Goal: Task Accomplishment & Management: Manage account settings

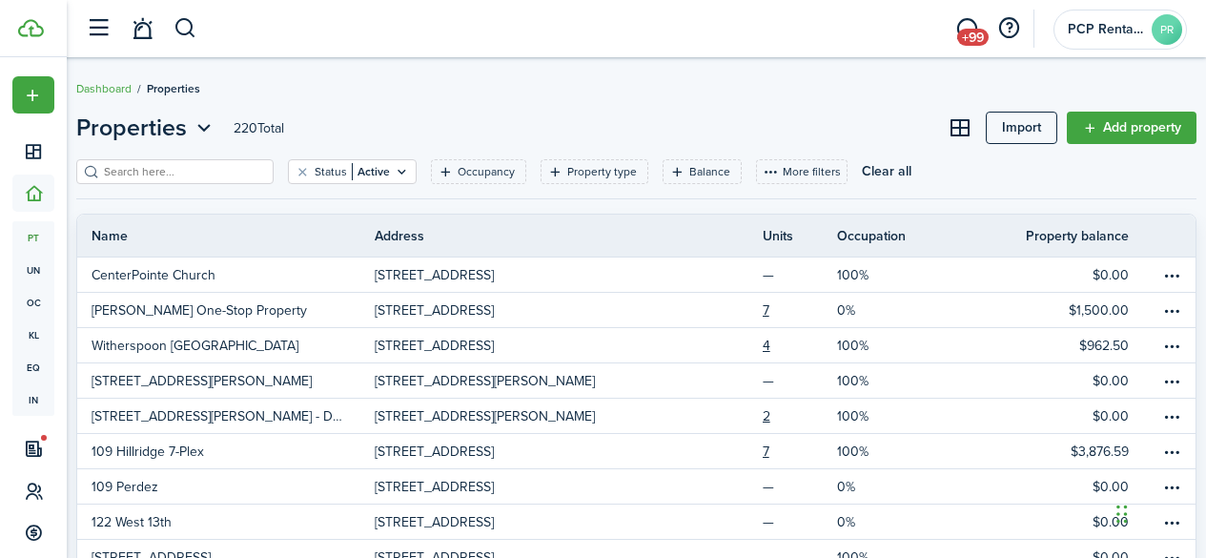
click at [175, 168] on input "search" at bounding box center [183, 172] width 168 height 18
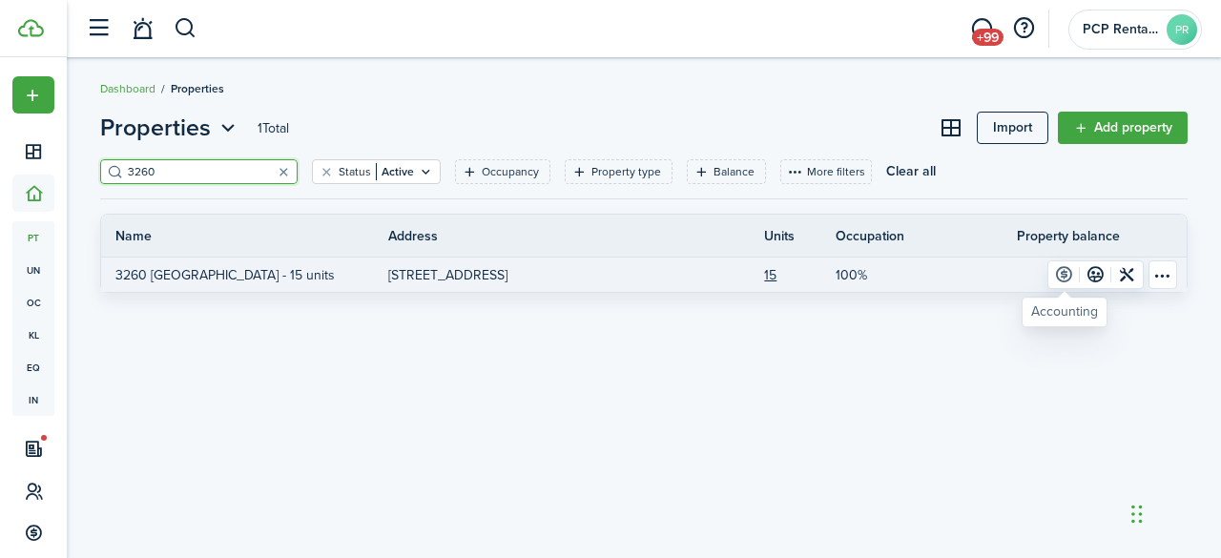
type input "3260"
click at [1063, 279] on link at bounding box center [1063, 274] width 31 height 27
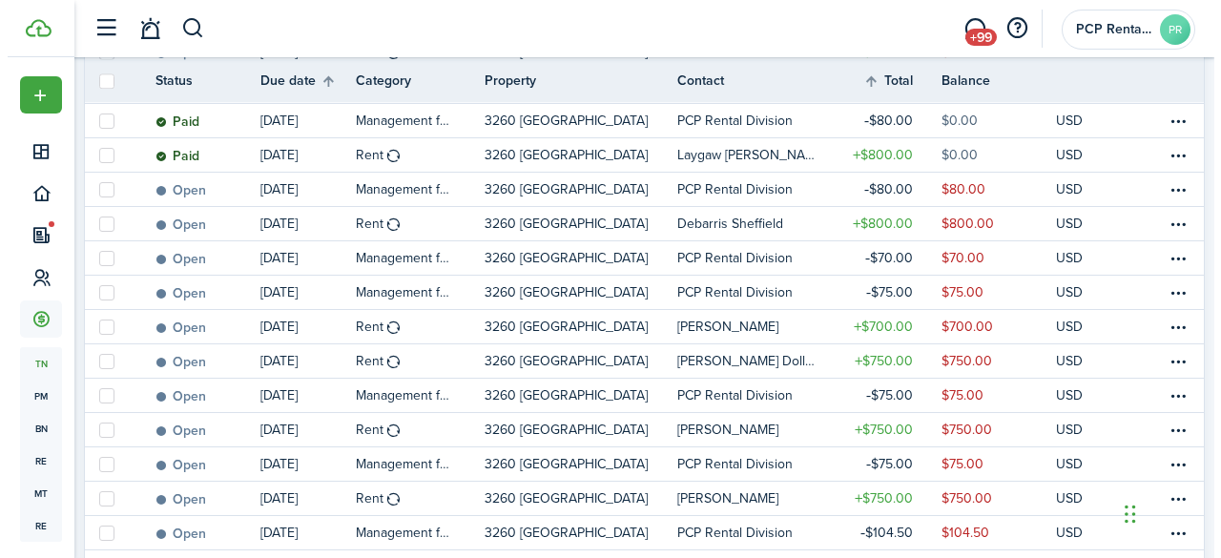
scroll to position [594, 0]
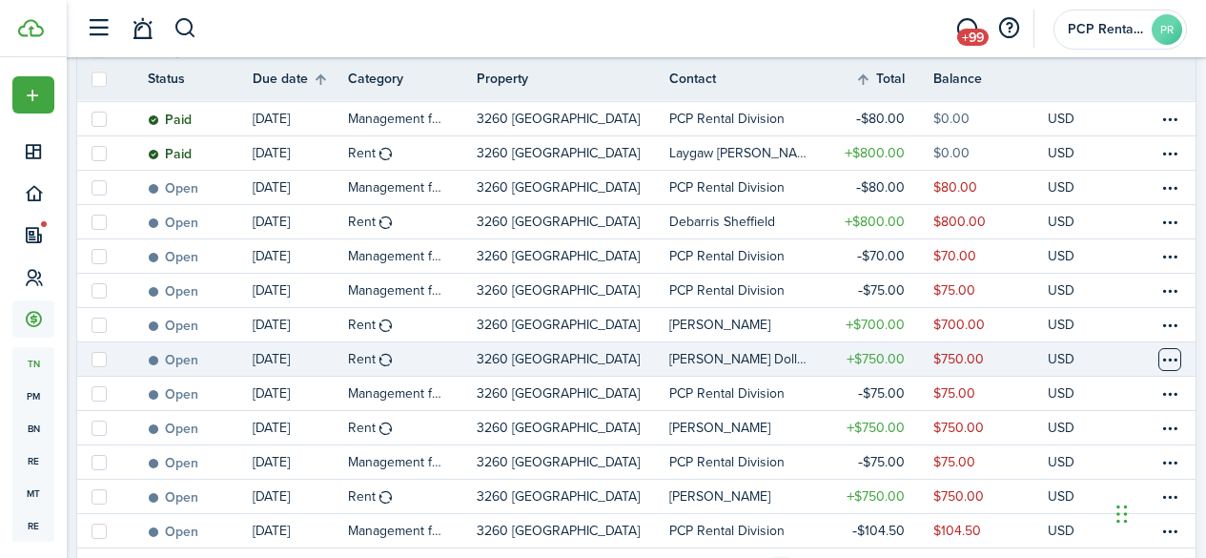
click at [1159, 353] on table-menu-btn-icon at bounding box center [1170, 359] width 23 height 23
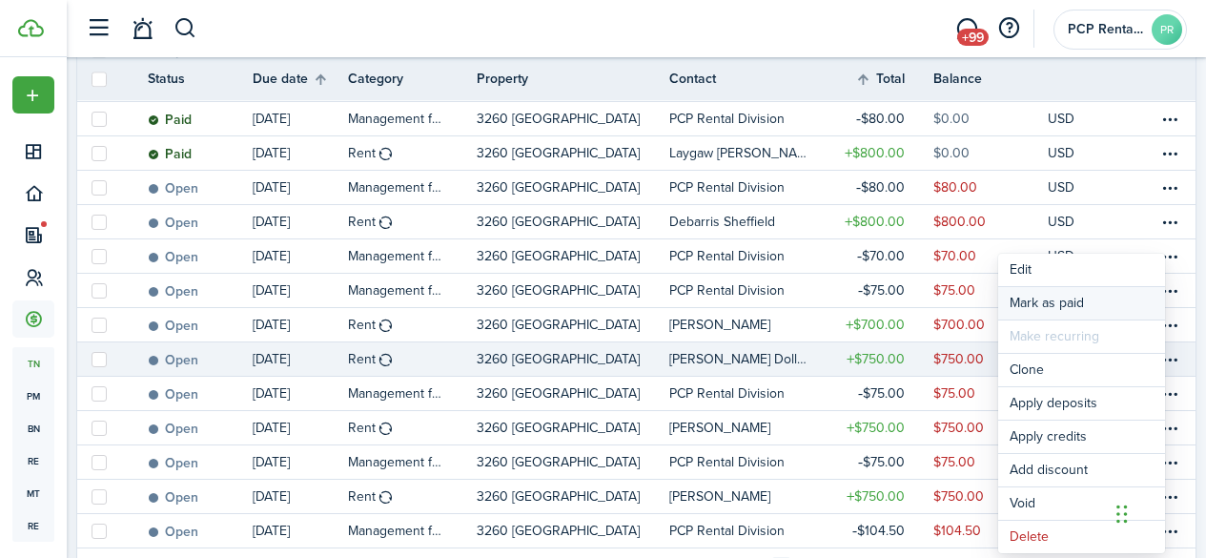
click at [1043, 303] on link "Mark as paid" at bounding box center [1081, 303] width 167 height 32
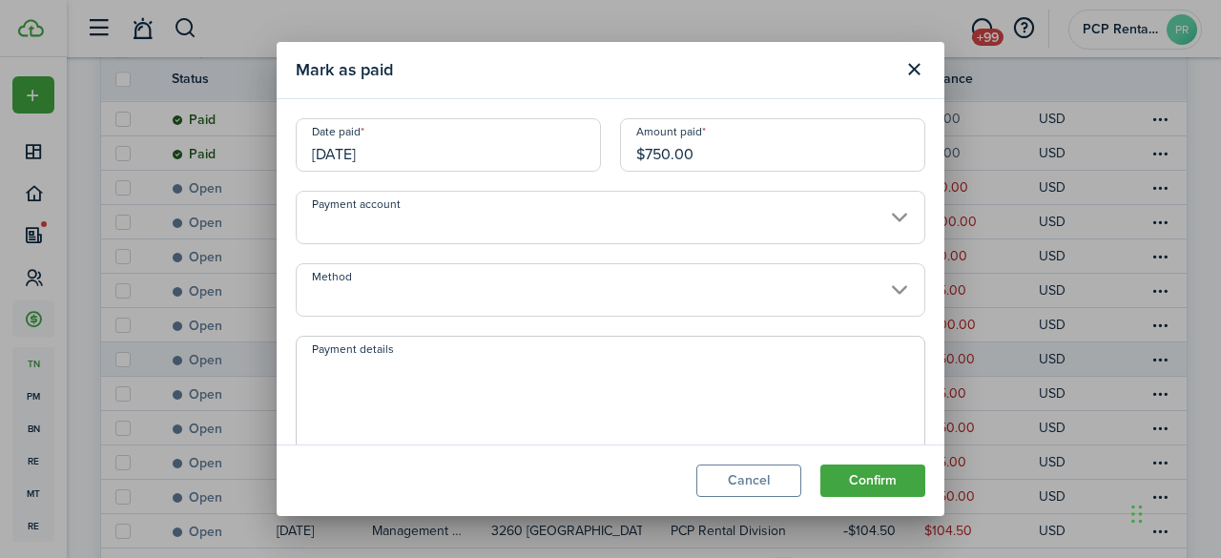
click at [438, 293] on input "Method" at bounding box center [610, 289] width 629 height 53
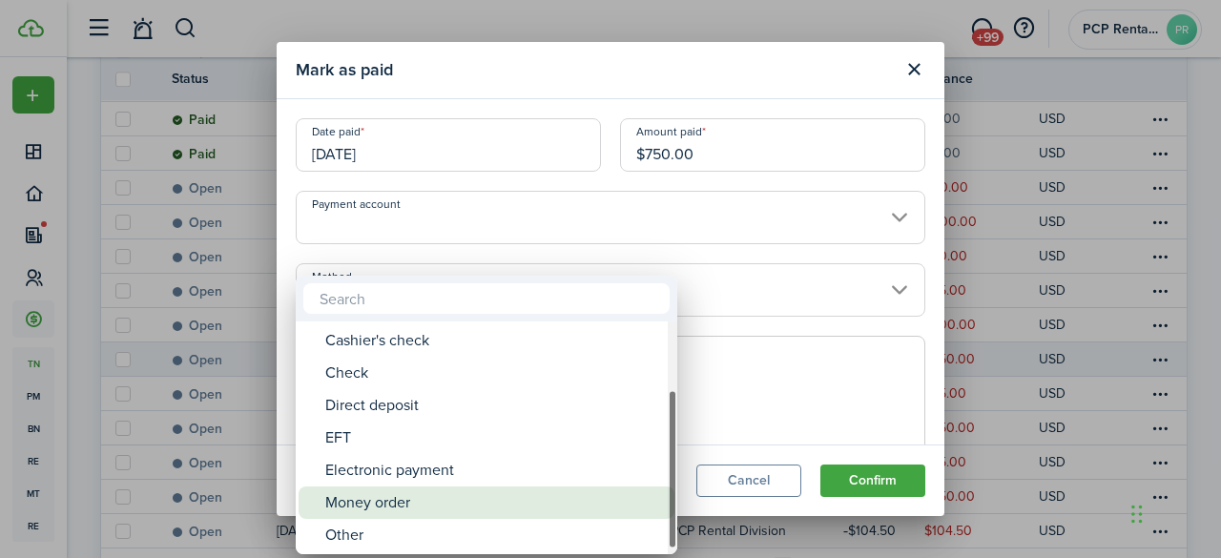
click at [366, 500] on div "Money order" at bounding box center [494, 502] width 338 height 32
type input "Money order"
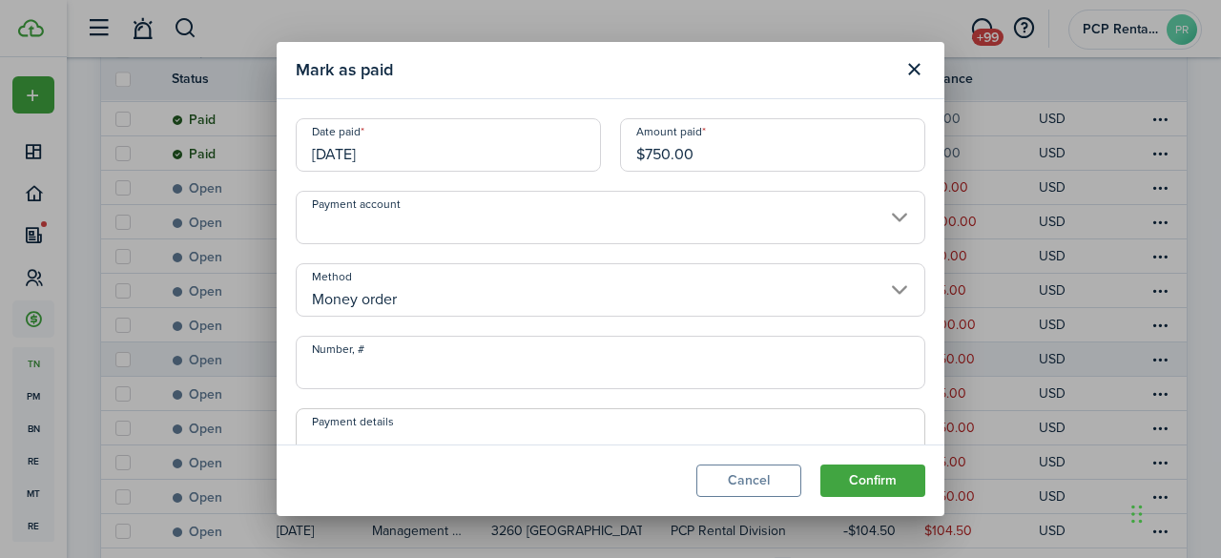
click at [410, 365] on input "Number, #" at bounding box center [610, 362] width 629 height 53
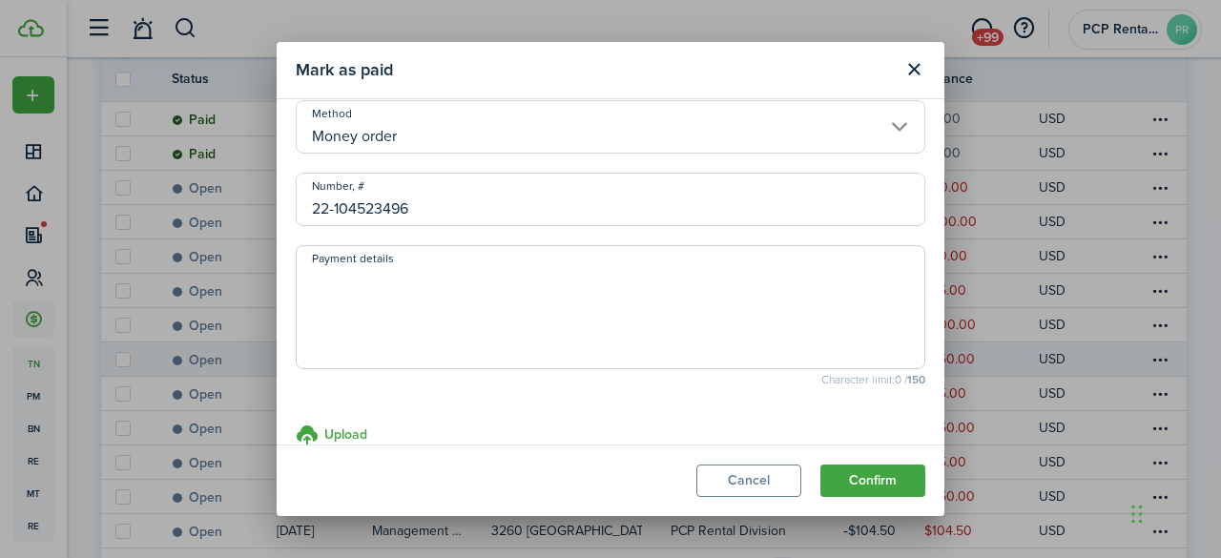
scroll to position [191, 0]
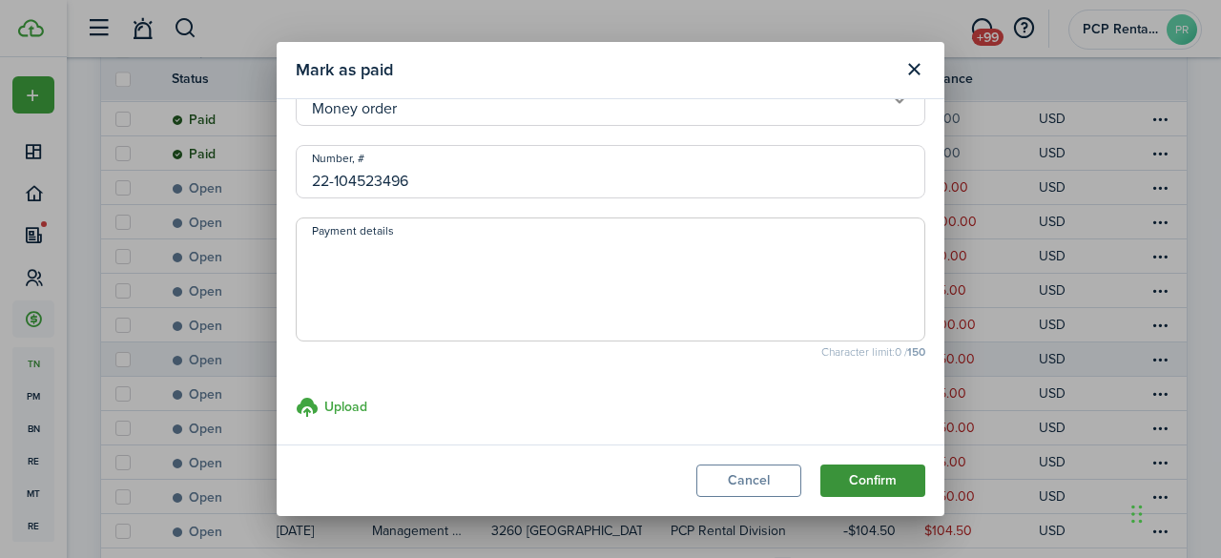
type input "22-104523496"
click at [848, 475] on button "Confirm" at bounding box center [872, 480] width 105 height 32
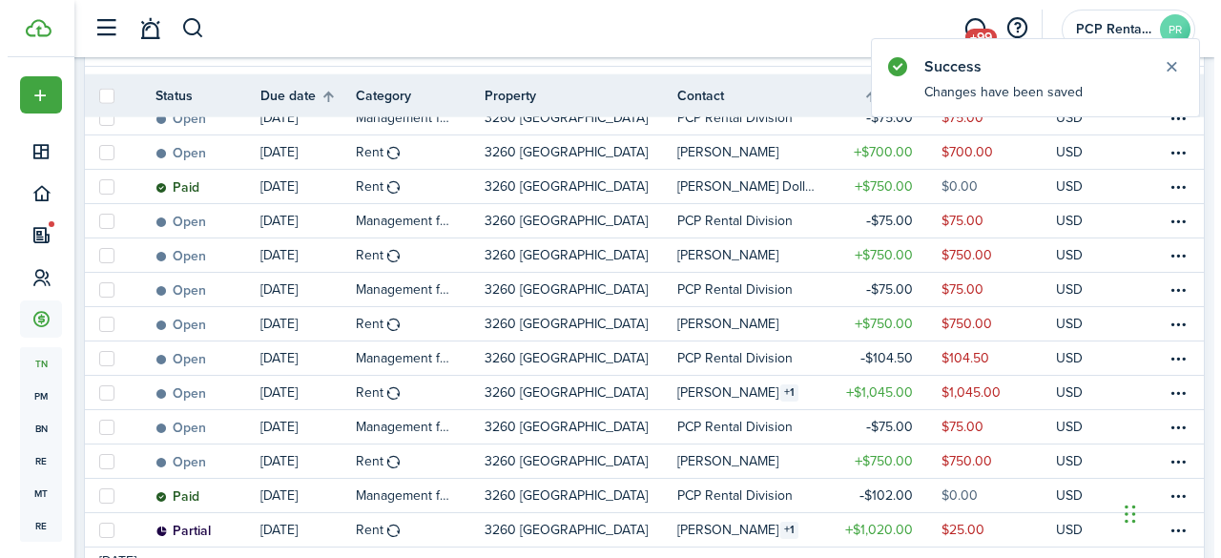
scroll to position [785, 0]
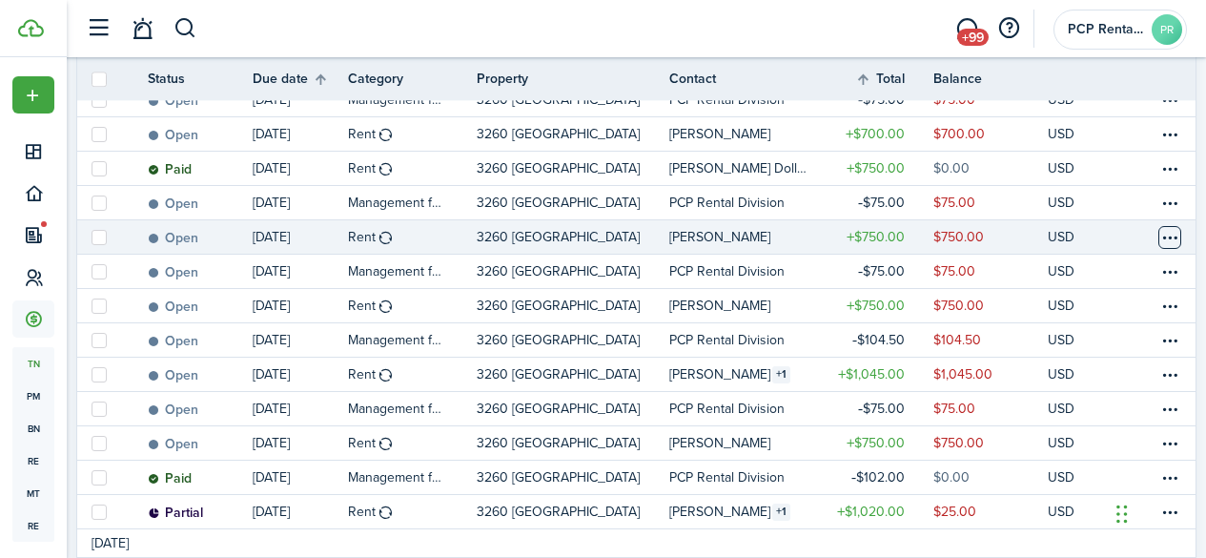
click at [1159, 234] on table-menu-btn-icon at bounding box center [1170, 237] width 23 height 23
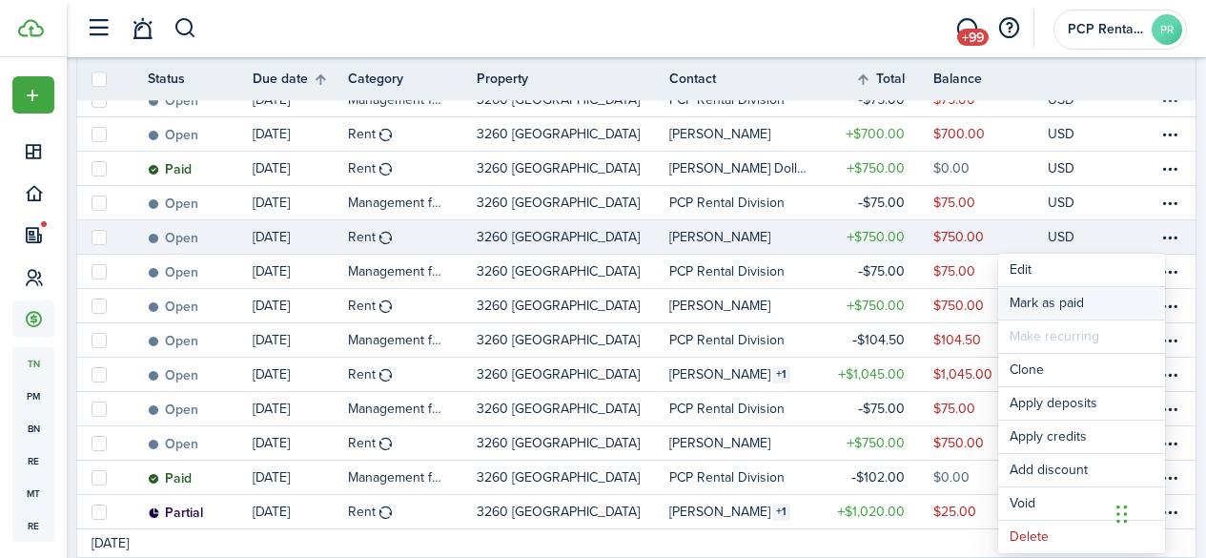
click at [1013, 301] on link "Mark as paid" at bounding box center [1081, 303] width 167 height 32
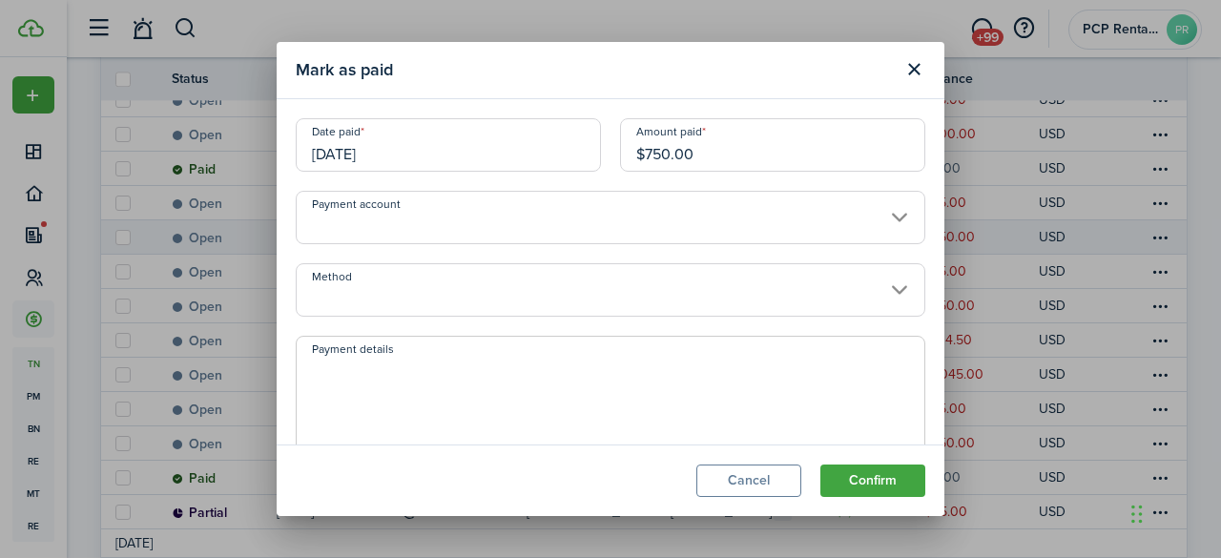
click at [386, 301] on input "Method" at bounding box center [610, 289] width 629 height 53
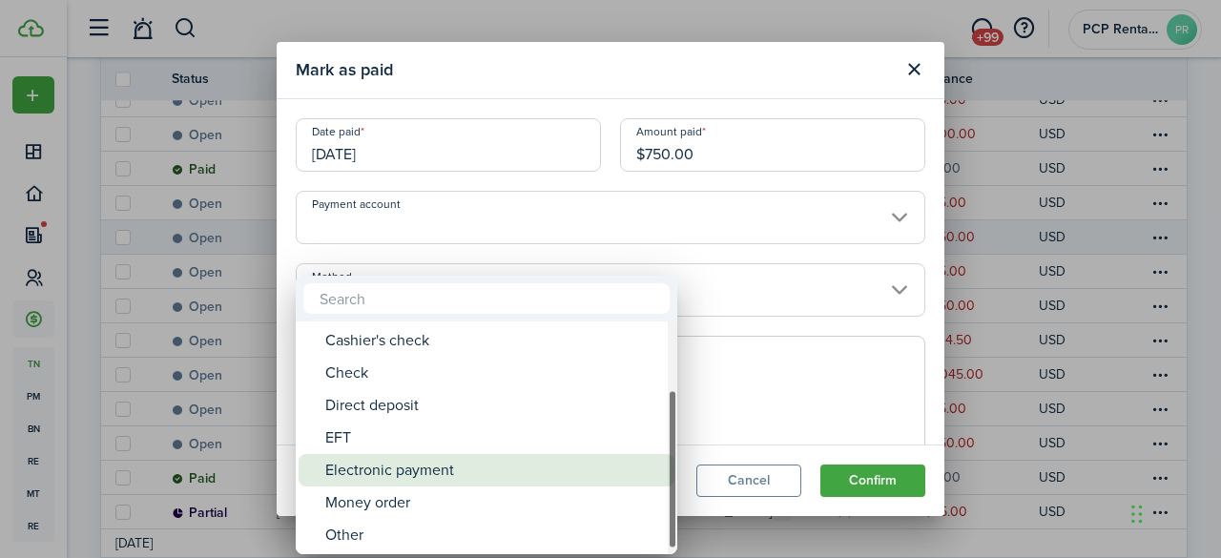
click at [392, 483] on div "Electronic payment" at bounding box center [494, 470] width 338 height 32
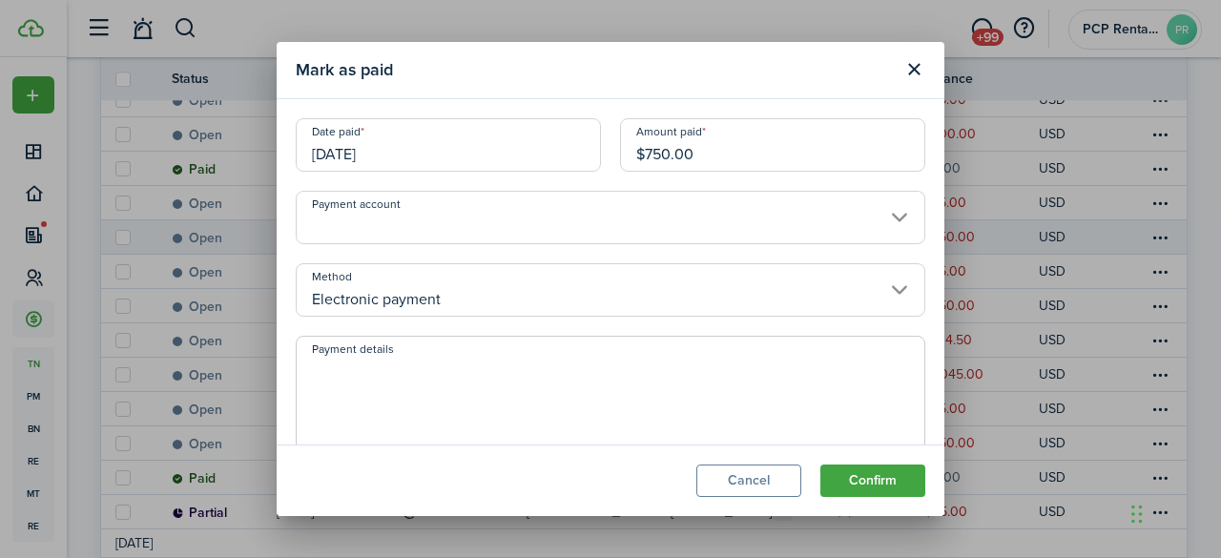
click at [450, 283] on input "Electronic payment" at bounding box center [610, 289] width 629 height 53
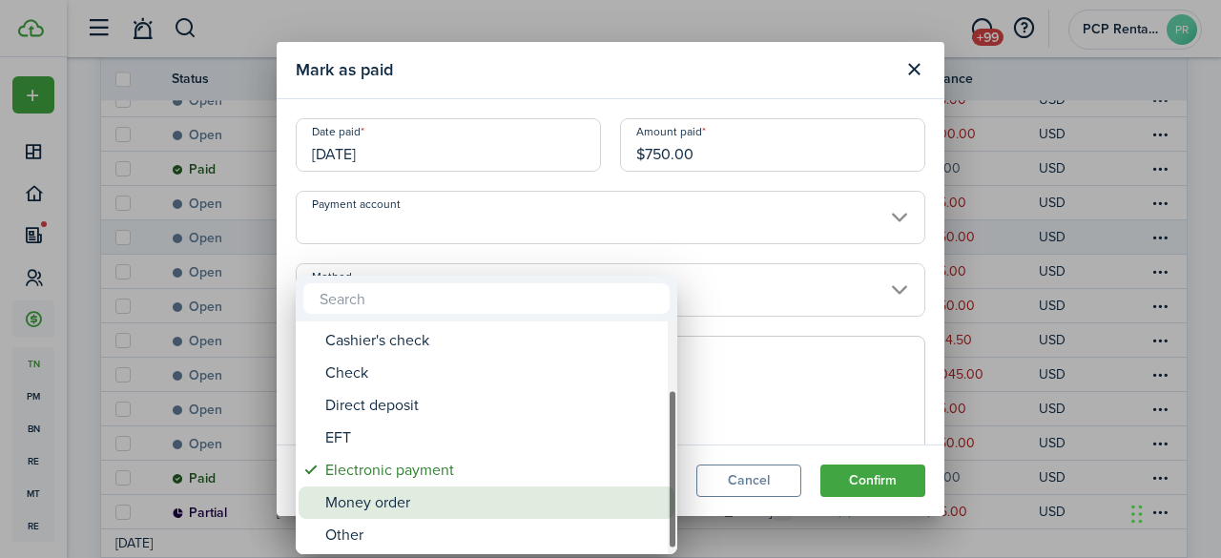
click at [390, 492] on div "Money order" at bounding box center [494, 502] width 338 height 32
type input "Money order"
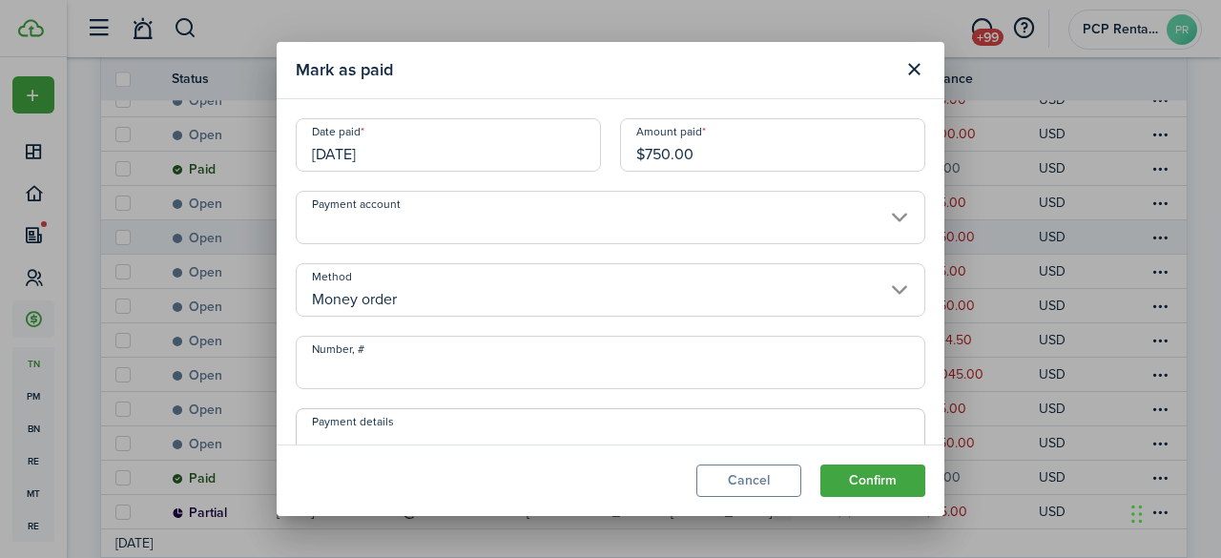
click at [398, 367] on input "Number, #" at bounding box center [610, 362] width 629 height 53
type input "22-100151239"
click at [861, 480] on button "Confirm" at bounding box center [872, 480] width 105 height 32
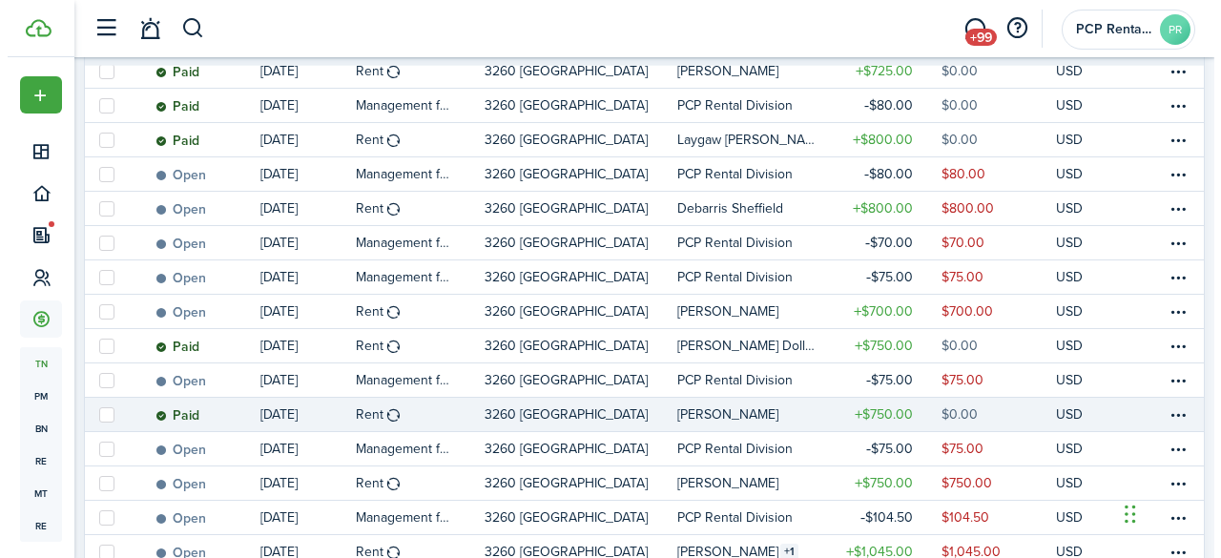
scroll to position [689, 0]
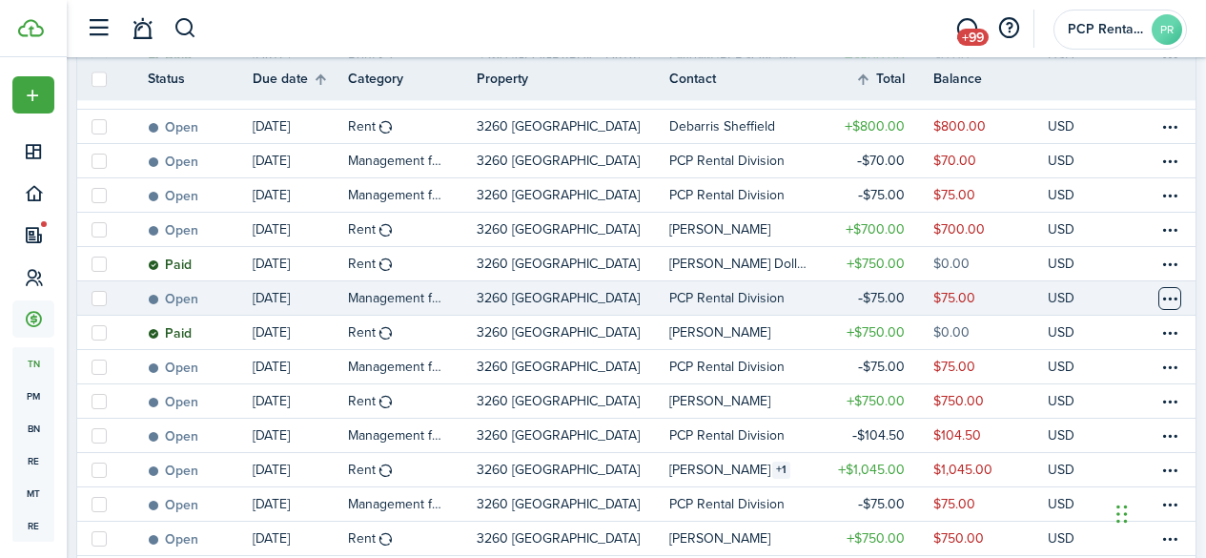
click at [1159, 298] on table-menu-btn-icon at bounding box center [1170, 298] width 23 height 23
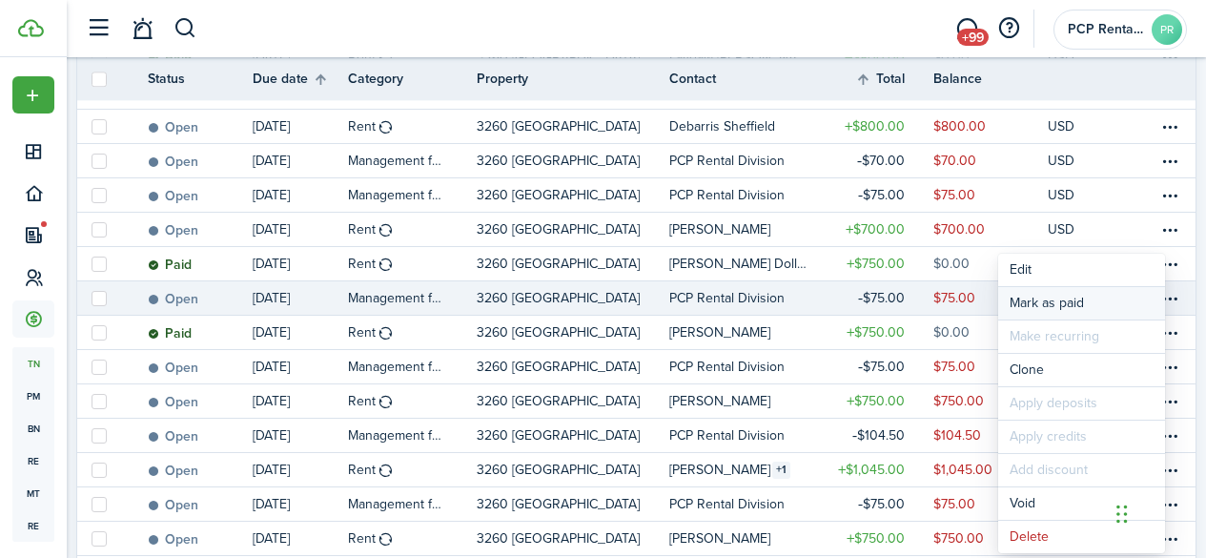
click at [1047, 311] on link "Mark as paid" at bounding box center [1081, 303] width 167 height 32
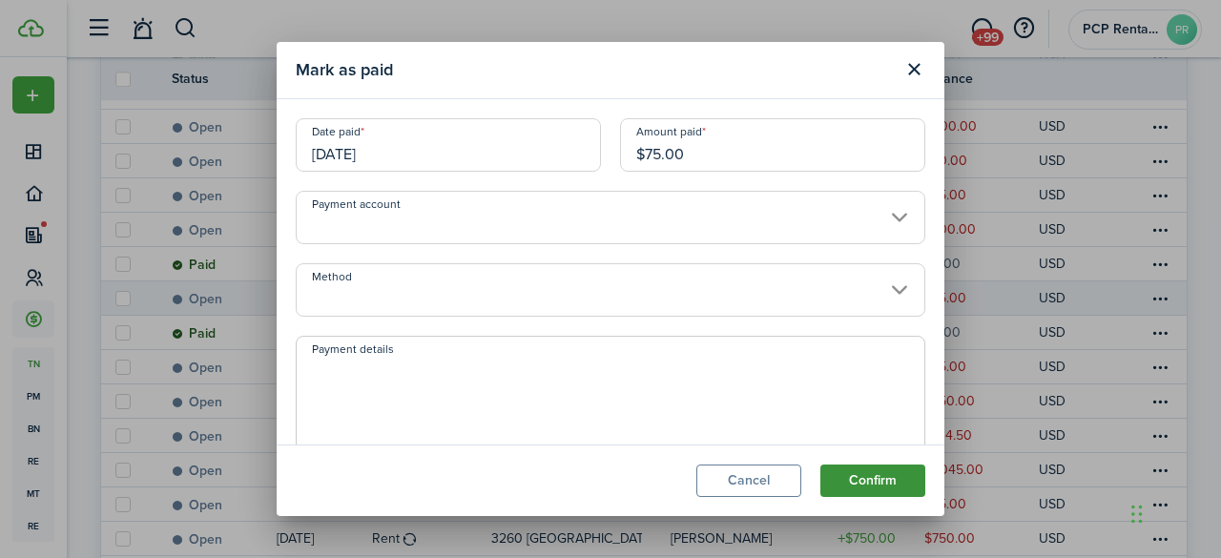
click at [866, 475] on button "Confirm" at bounding box center [872, 480] width 105 height 32
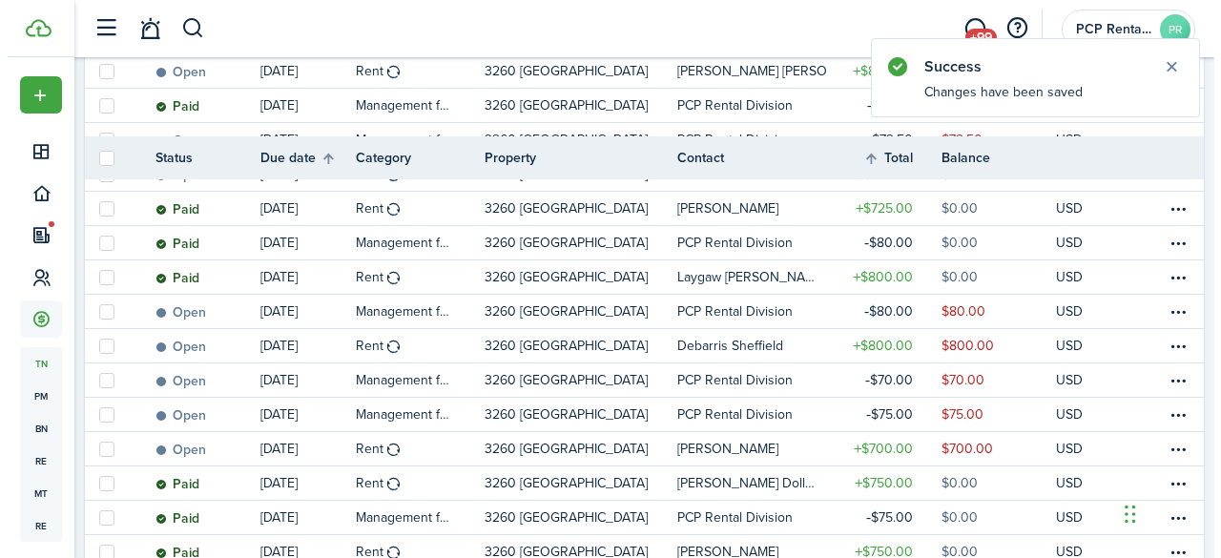
scroll to position [594, 0]
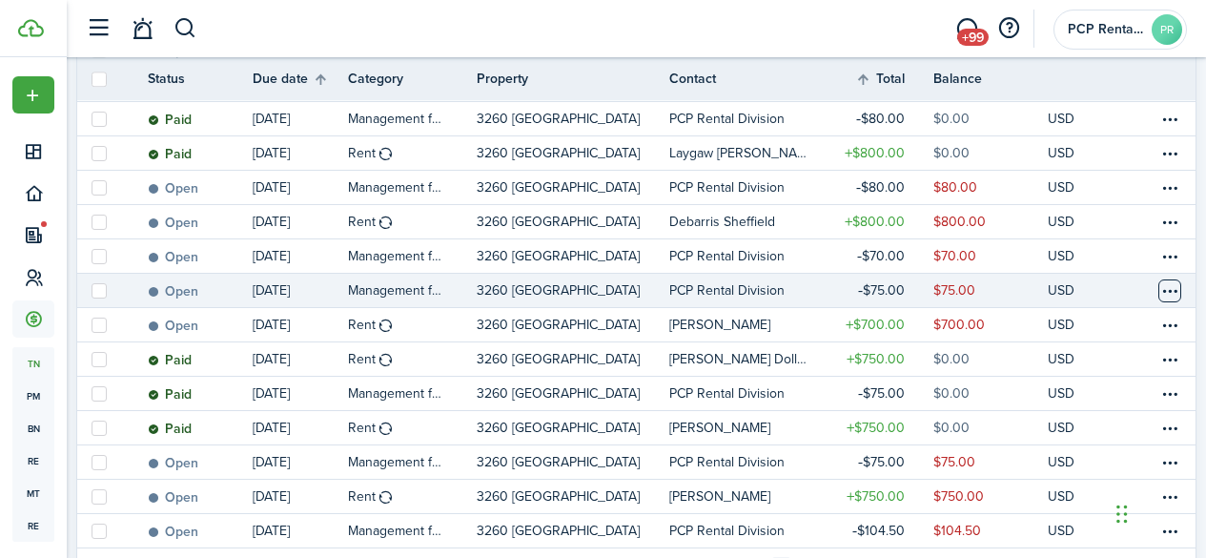
click at [1159, 292] on table-menu-btn-icon at bounding box center [1170, 290] width 23 height 23
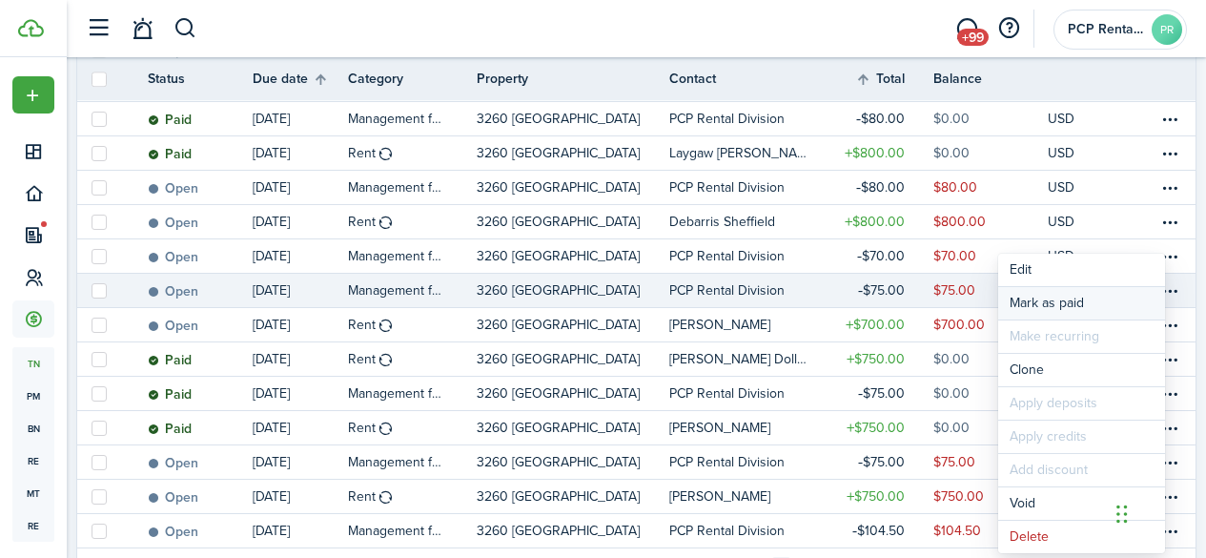
click at [1044, 303] on link "Mark as paid" at bounding box center [1081, 303] width 167 height 32
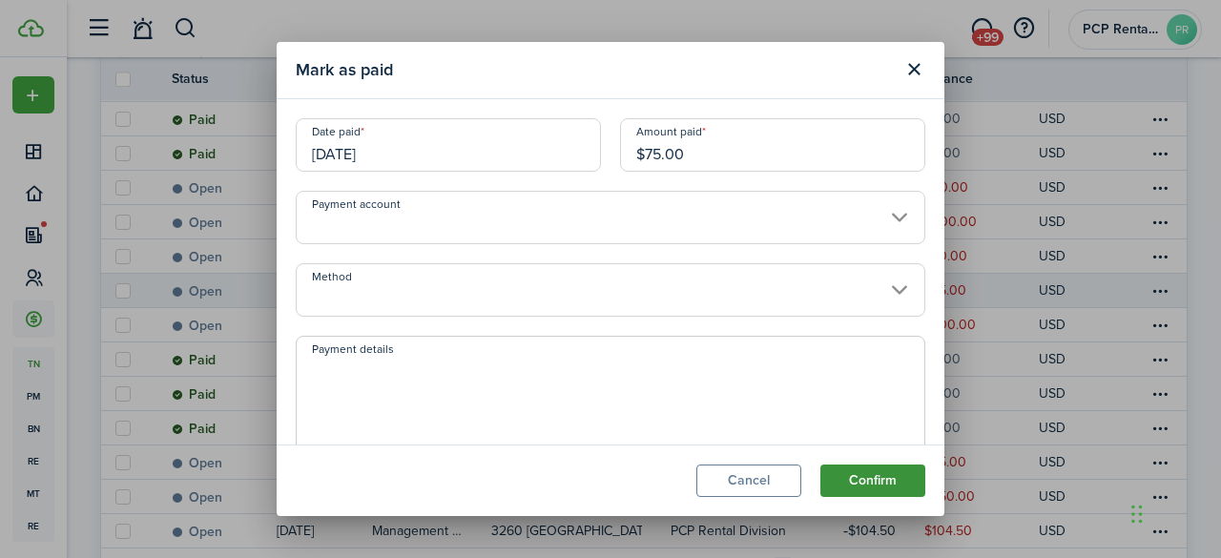
click at [879, 479] on button "Confirm" at bounding box center [872, 480] width 105 height 32
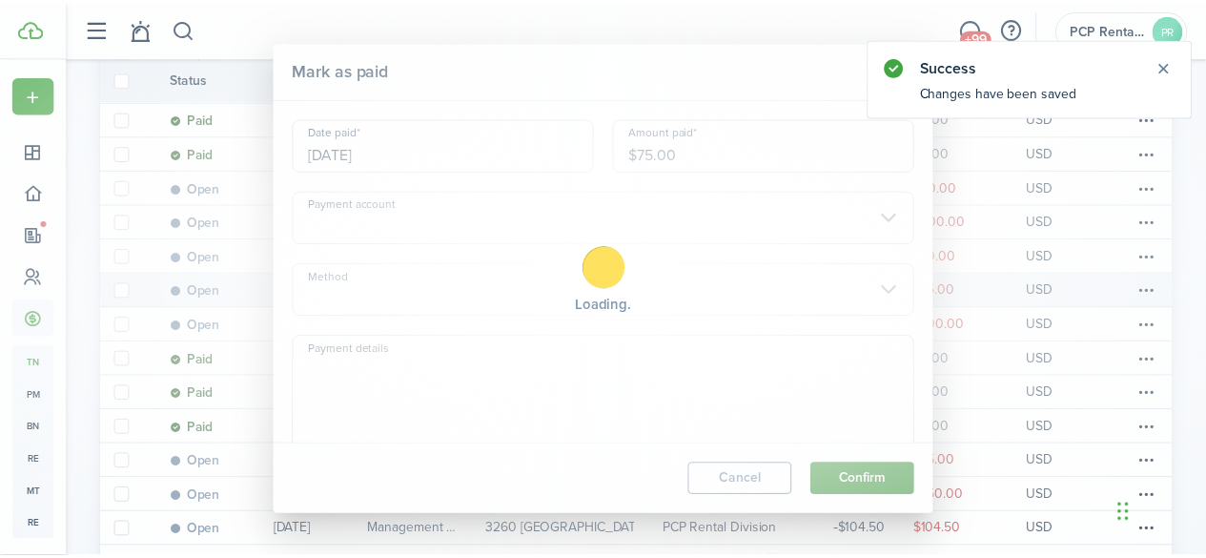
scroll to position [213, 0]
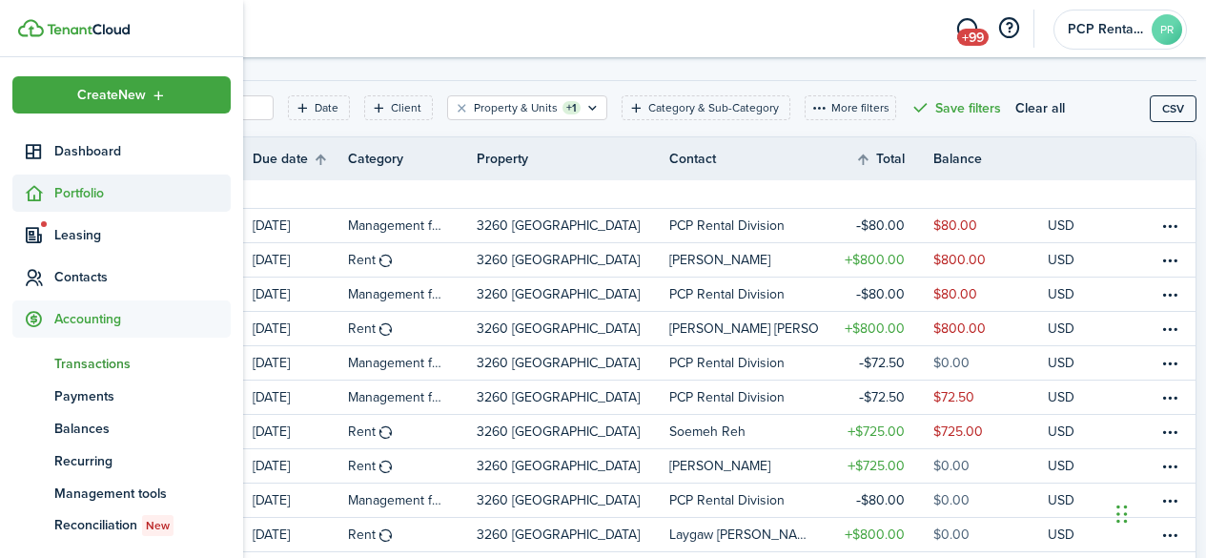
click at [92, 193] on span "Portfolio" at bounding box center [142, 193] width 176 height 20
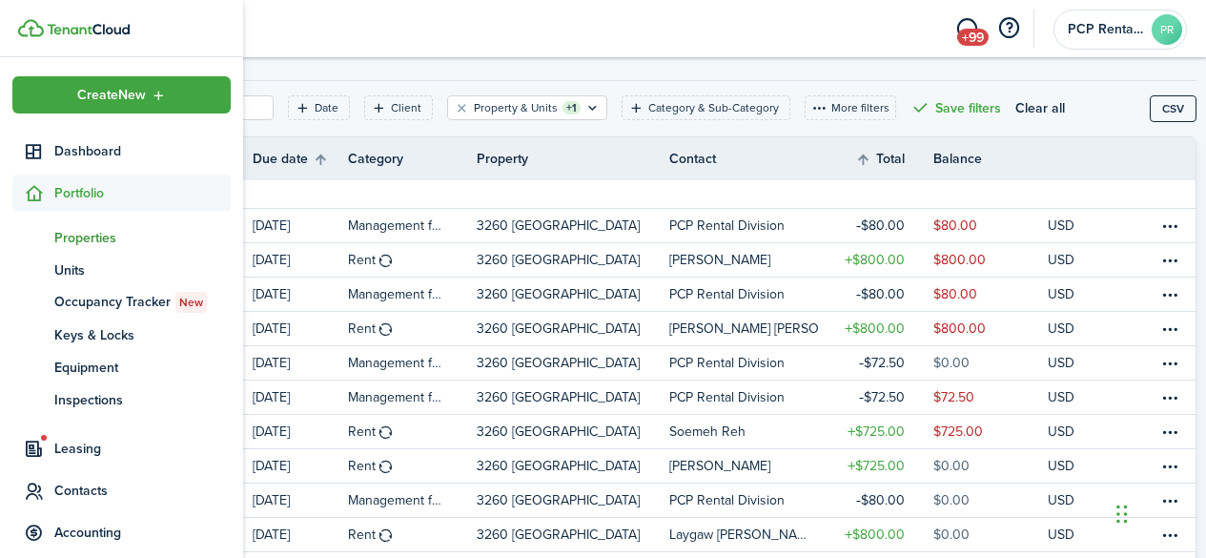
click at [74, 240] on span "Properties" at bounding box center [142, 238] width 176 height 20
